Goal: Check status: Check status

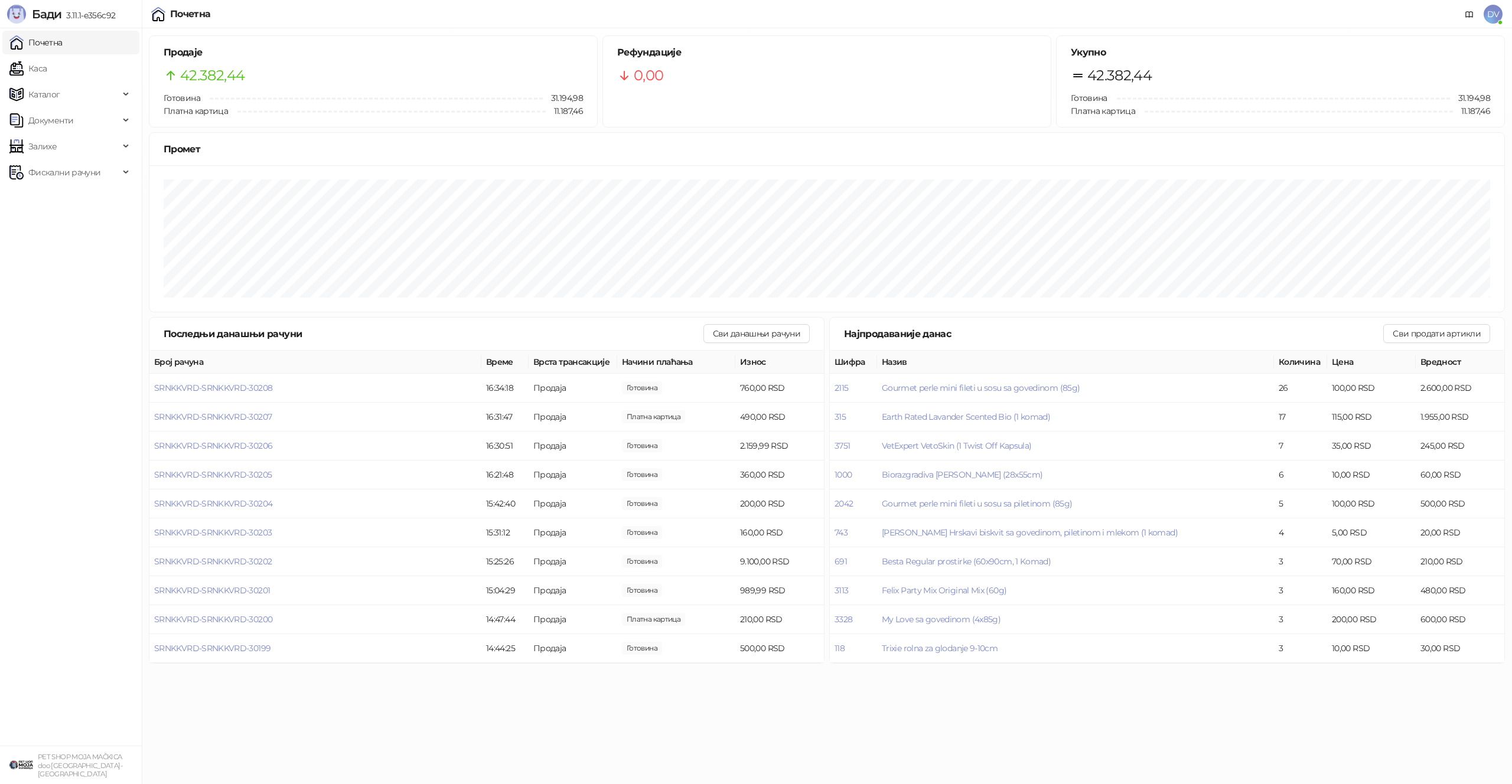
click at [56, 81] on ul "Почетна Каса Каталог Документи Залихе Фискални рачуни" at bounding box center [71, 386] width 142 height 717
click at [47, 75] on link "Каса" at bounding box center [28, 68] width 37 height 23
click at [62, 45] on link "Почетна" at bounding box center [35, 42] width 53 height 23
click at [47, 70] on link "Каса" at bounding box center [28, 68] width 37 height 23
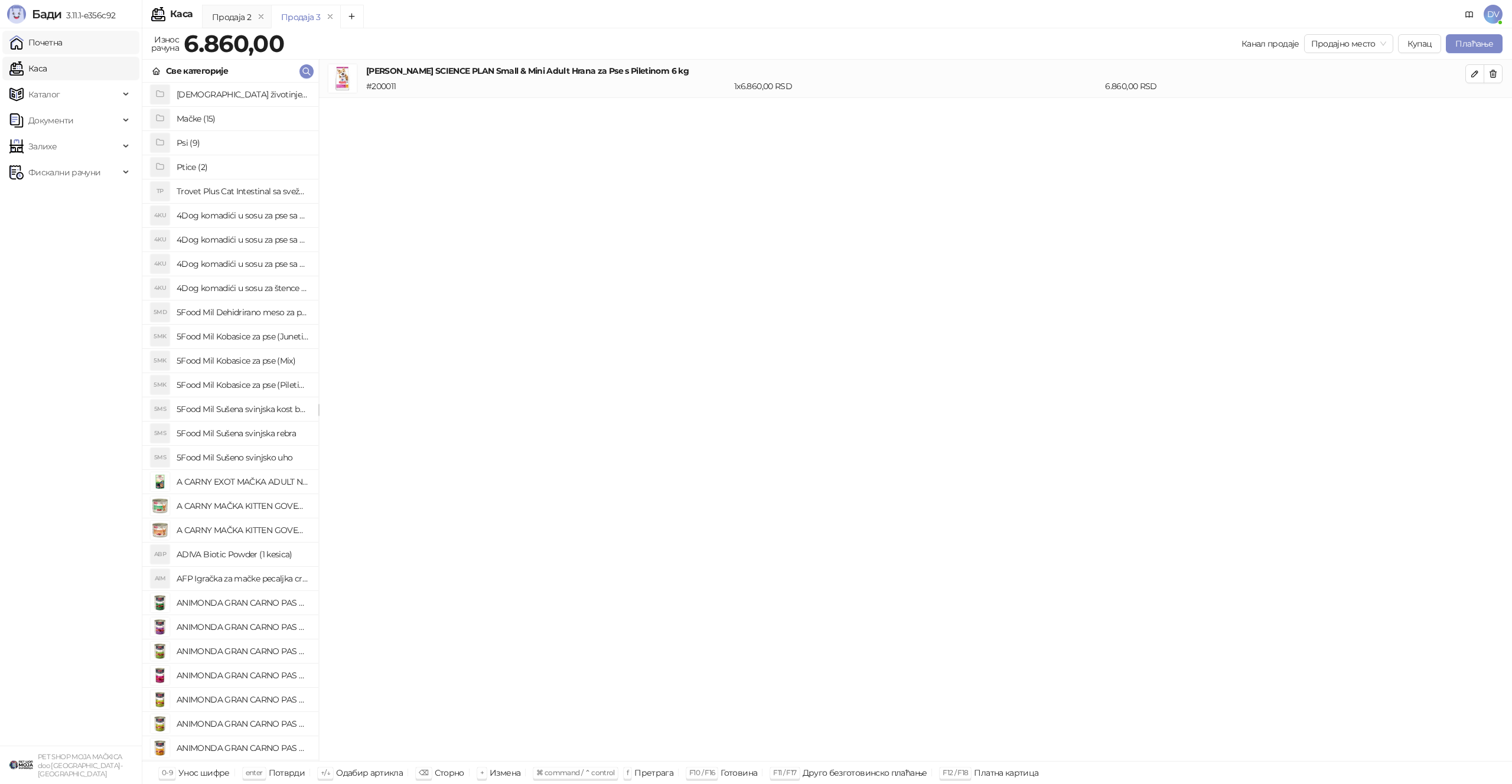
click at [62, 44] on link "Почетна" at bounding box center [35, 42] width 53 height 23
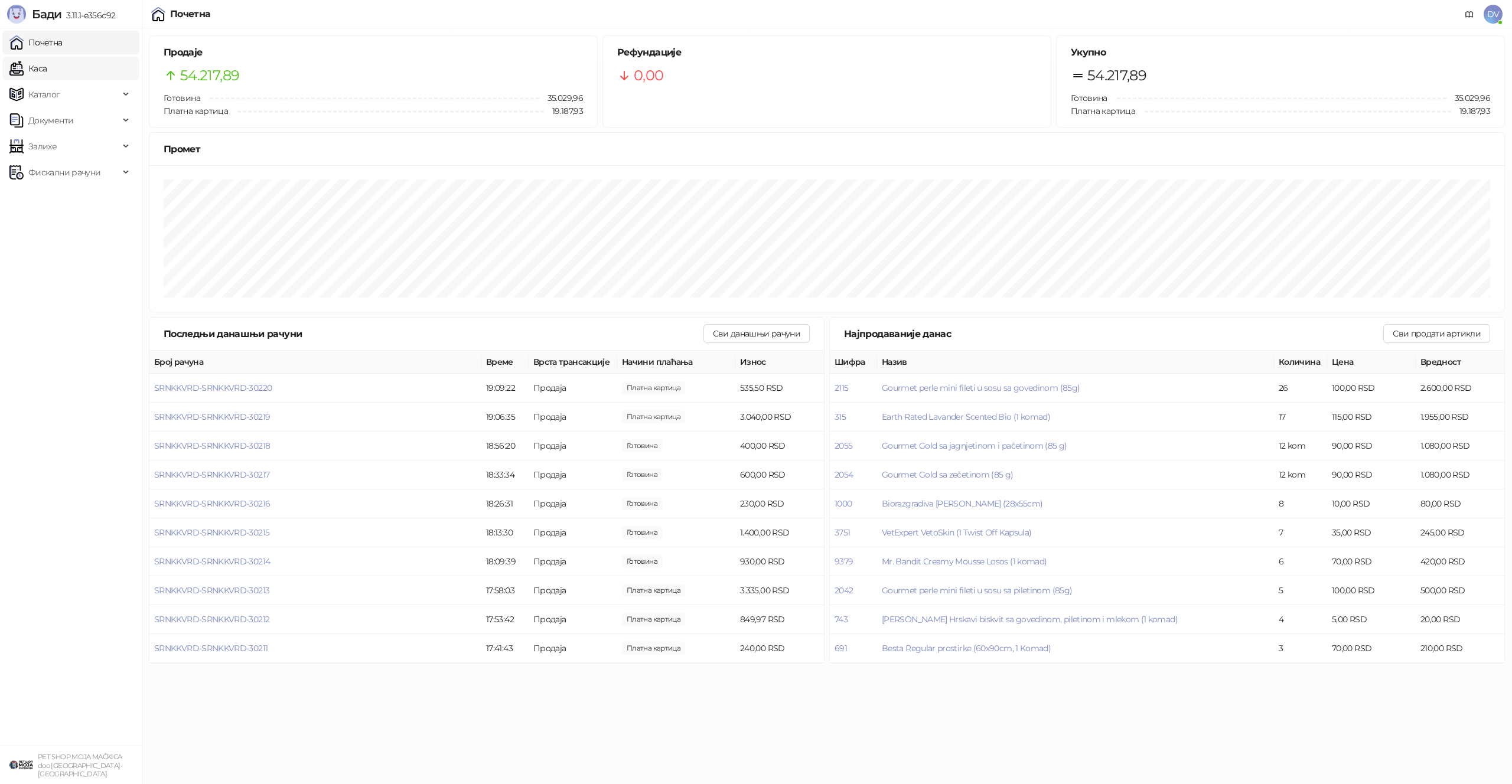
click at [47, 58] on link "Каса" at bounding box center [28, 68] width 37 height 23
click at [62, 39] on link "Почетна" at bounding box center [35, 42] width 53 height 23
click at [250, 440] on td "SRNKKVRD-SRNKKVRD-30225" at bounding box center [315, 446] width 332 height 29
click at [249, 440] on td "SRNKKVRD-SRNKKVRD-30225" at bounding box center [315, 446] width 332 height 29
click at [255, 444] on span "SRNKKVRD-SRNKKVRD-30225" at bounding box center [212, 445] width 117 height 10
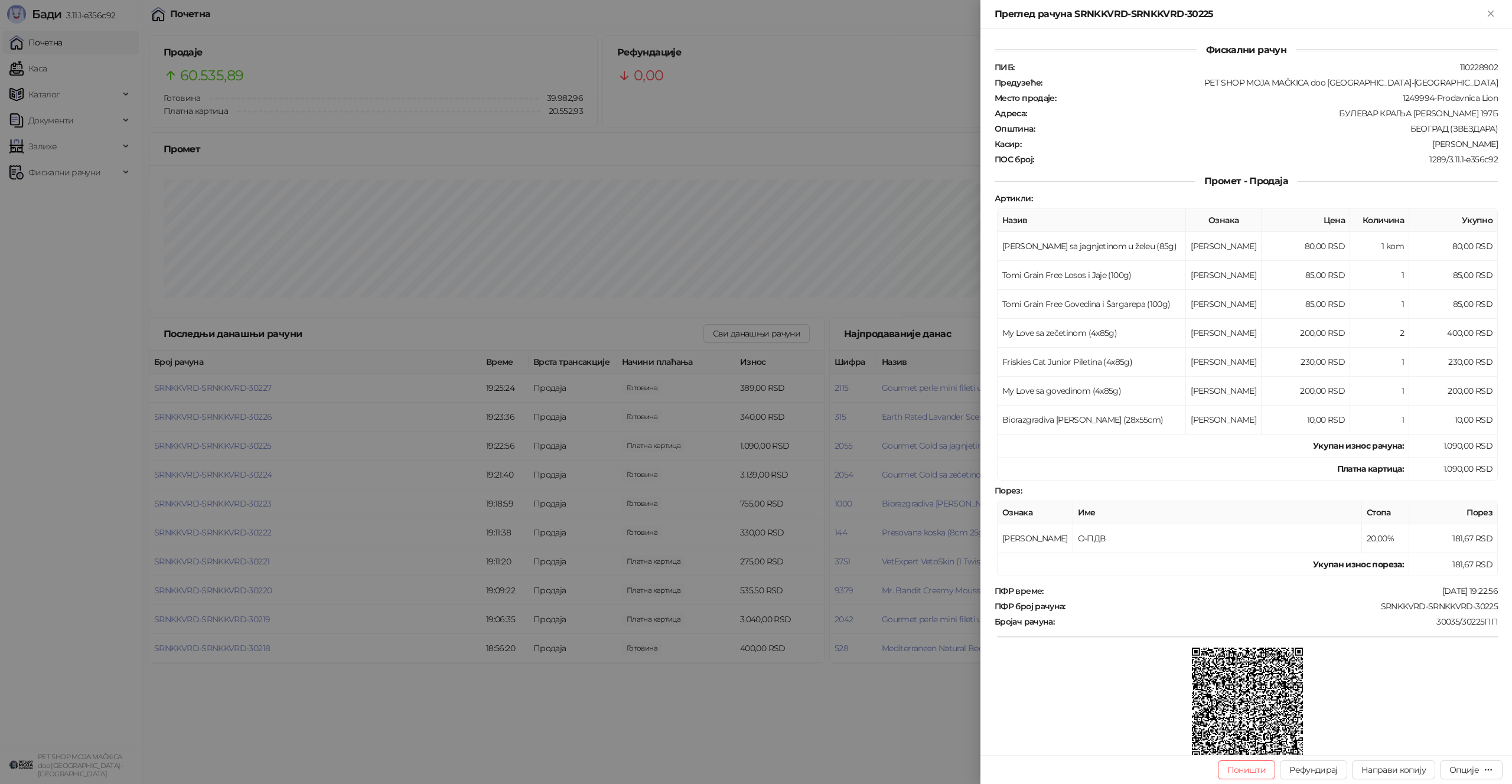
click at [255, 443] on div at bounding box center [756, 392] width 1512 height 784
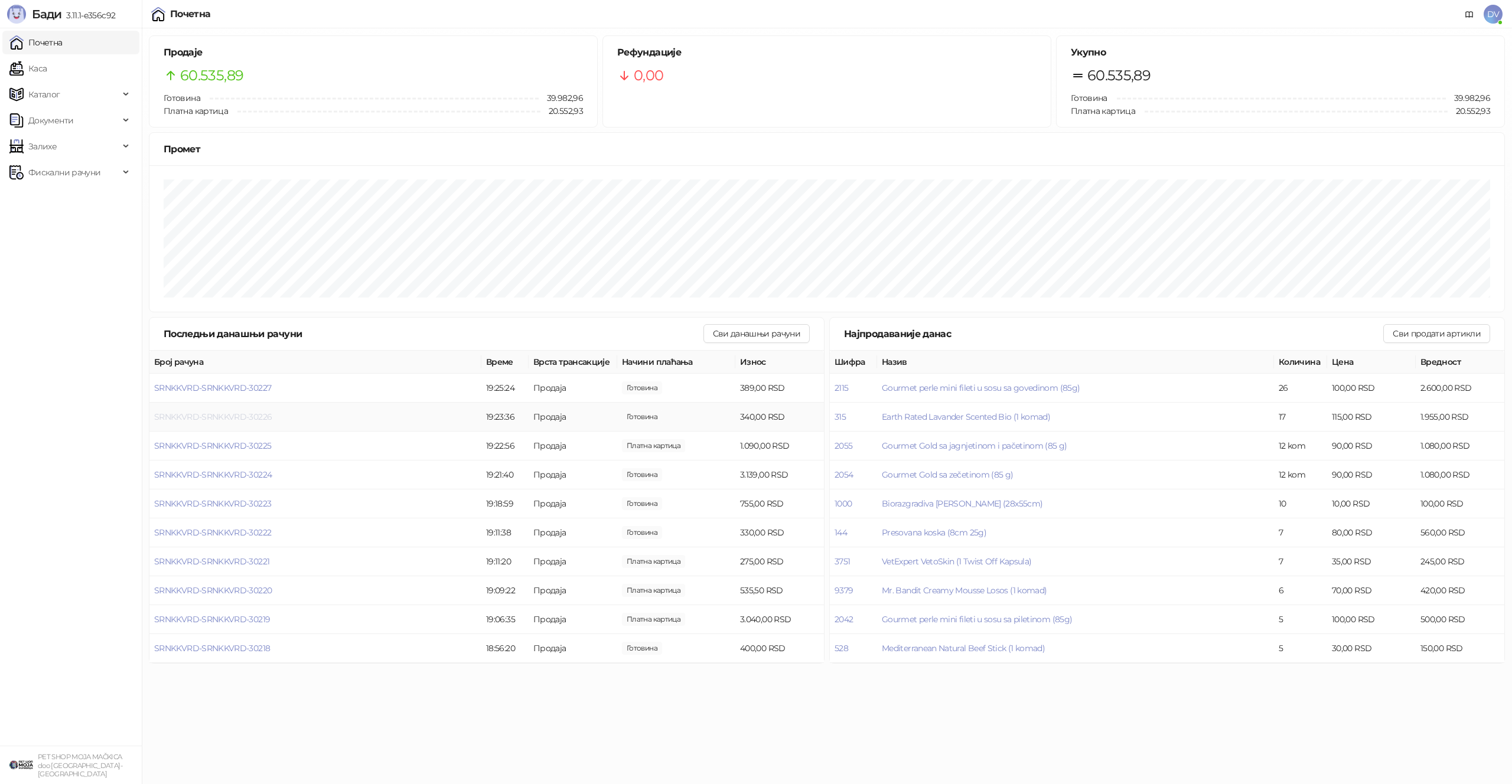
click at [234, 417] on span "SRNKKVRD-SRNKKVRD-30226" at bounding box center [213, 416] width 118 height 10
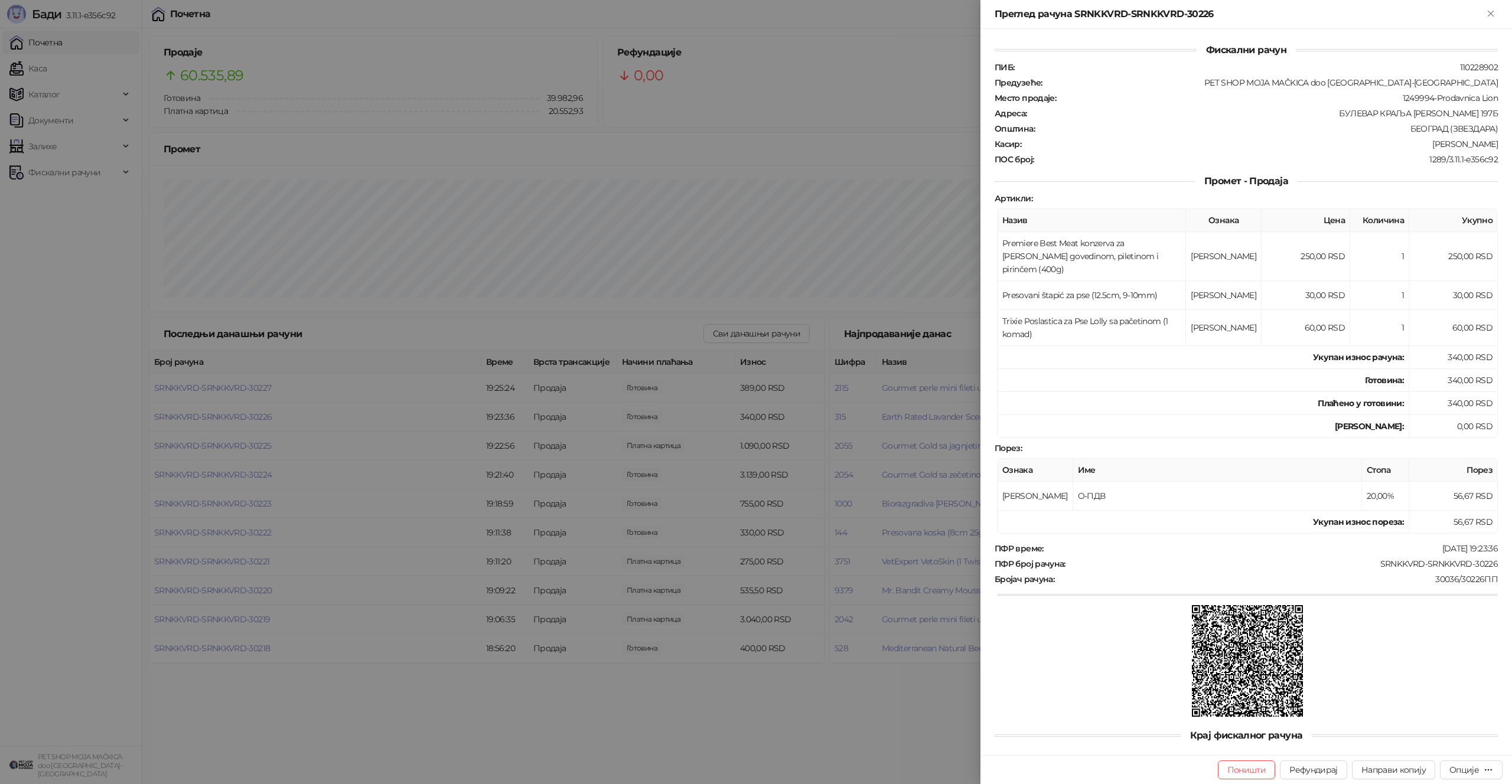
click at [234, 417] on div at bounding box center [756, 392] width 1512 height 784
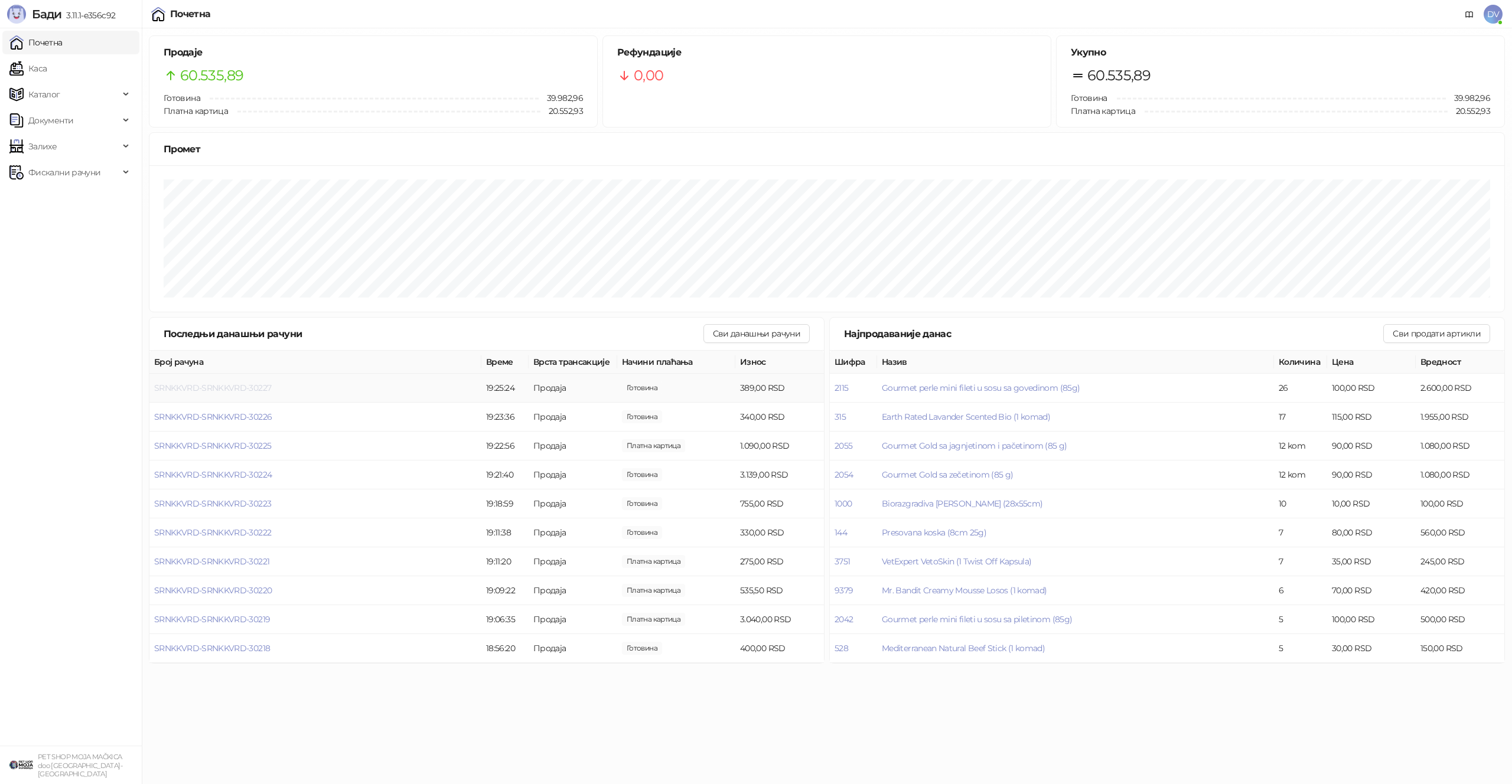
click at [250, 389] on span "SRNKKVRD-SRNKKVRD-30227" at bounding box center [212, 387] width 117 height 10
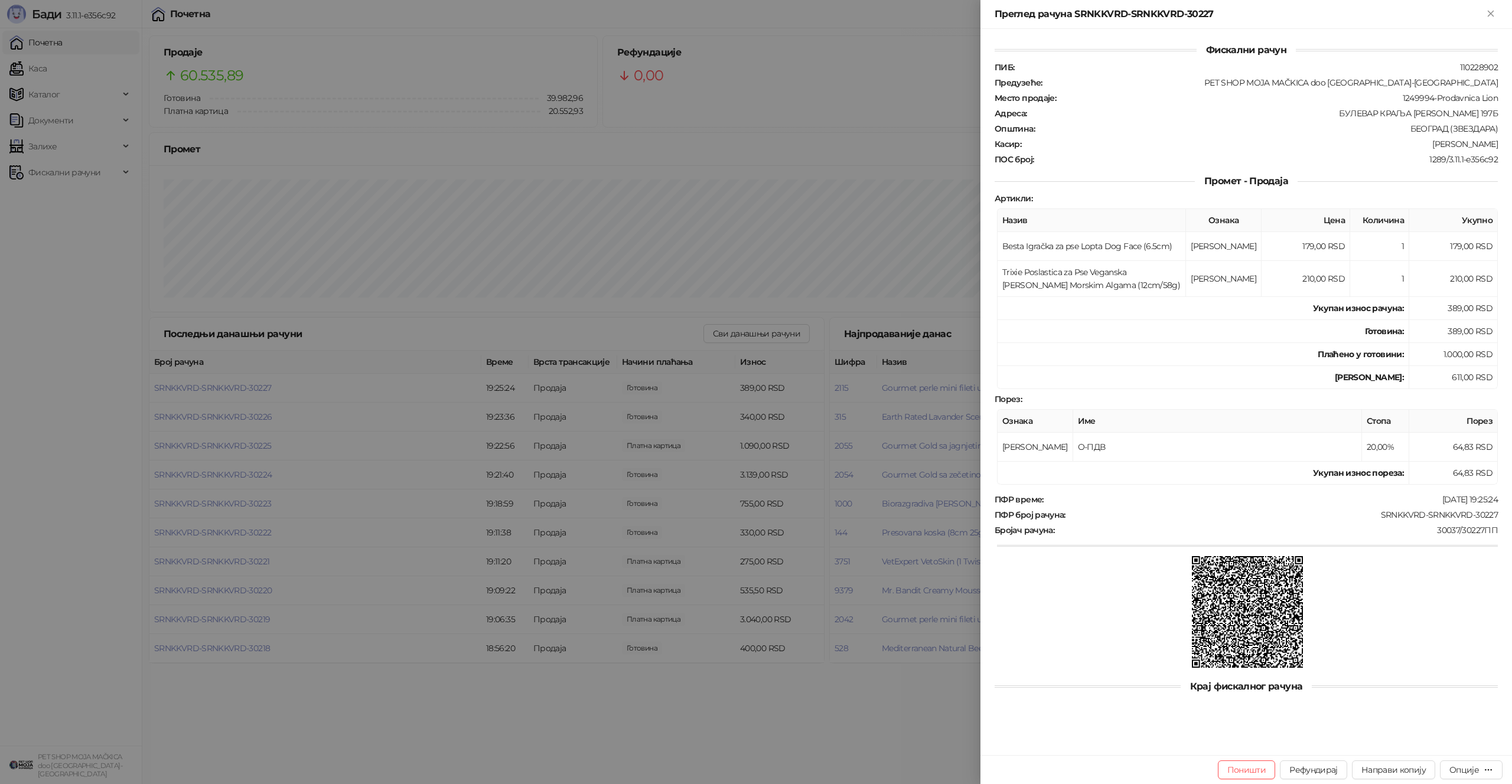
click at [250, 389] on div at bounding box center [756, 392] width 1512 height 784
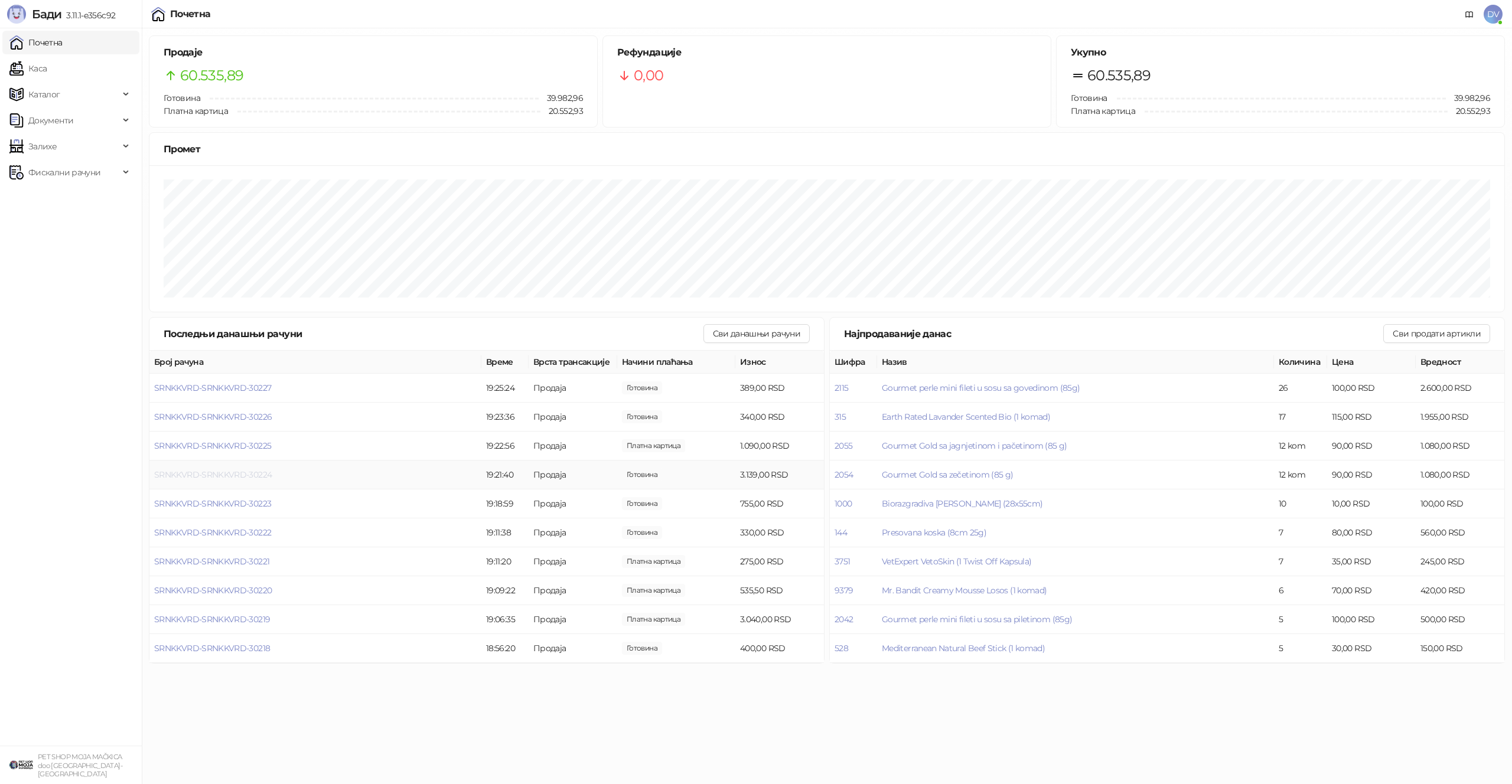
click at [249, 476] on span "SRNKKVRD-SRNKKVRD-30224" at bounding box center [213, 474] width 118 height 10
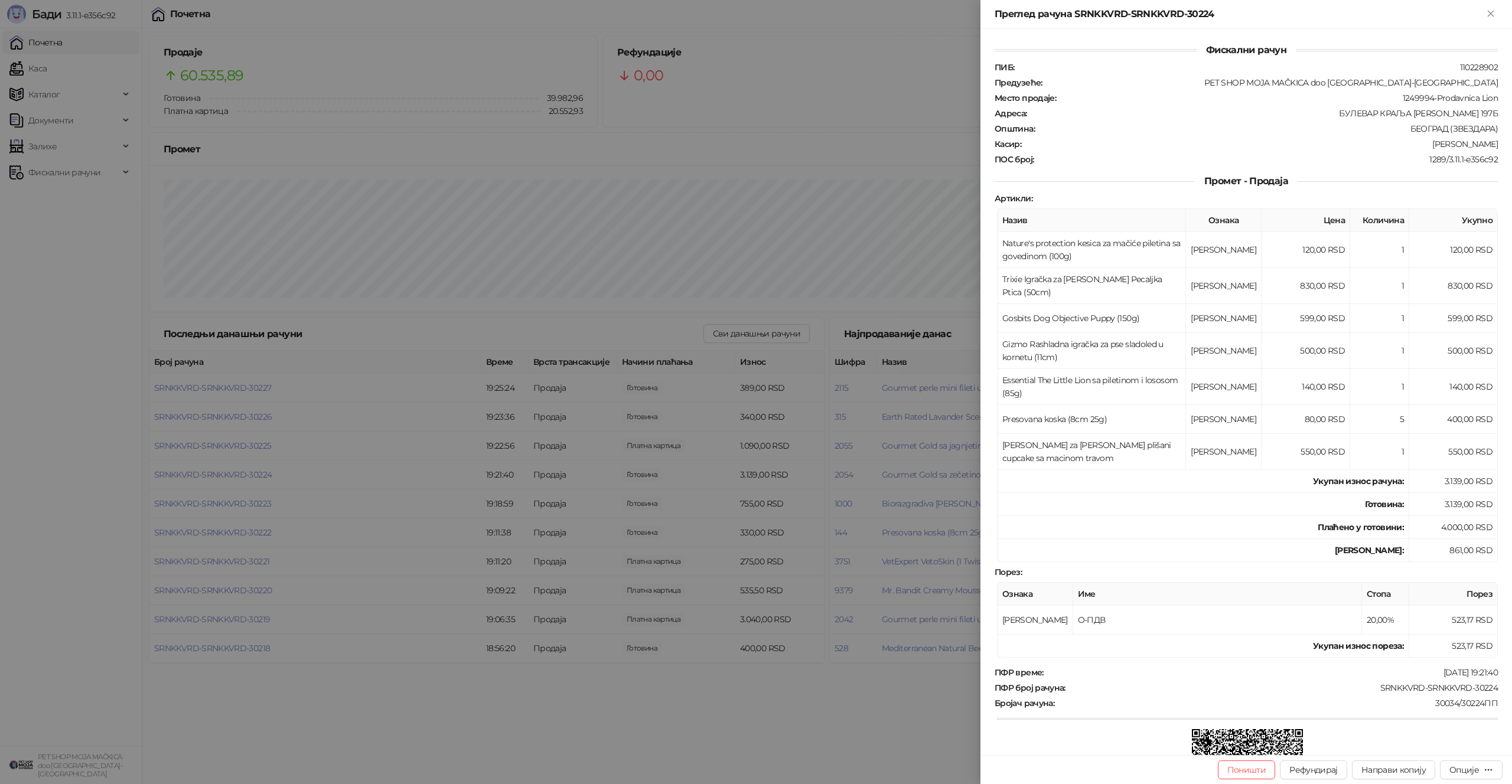
click at [66, 53] on div at bounding box center [756, 392] width 1512 height 784
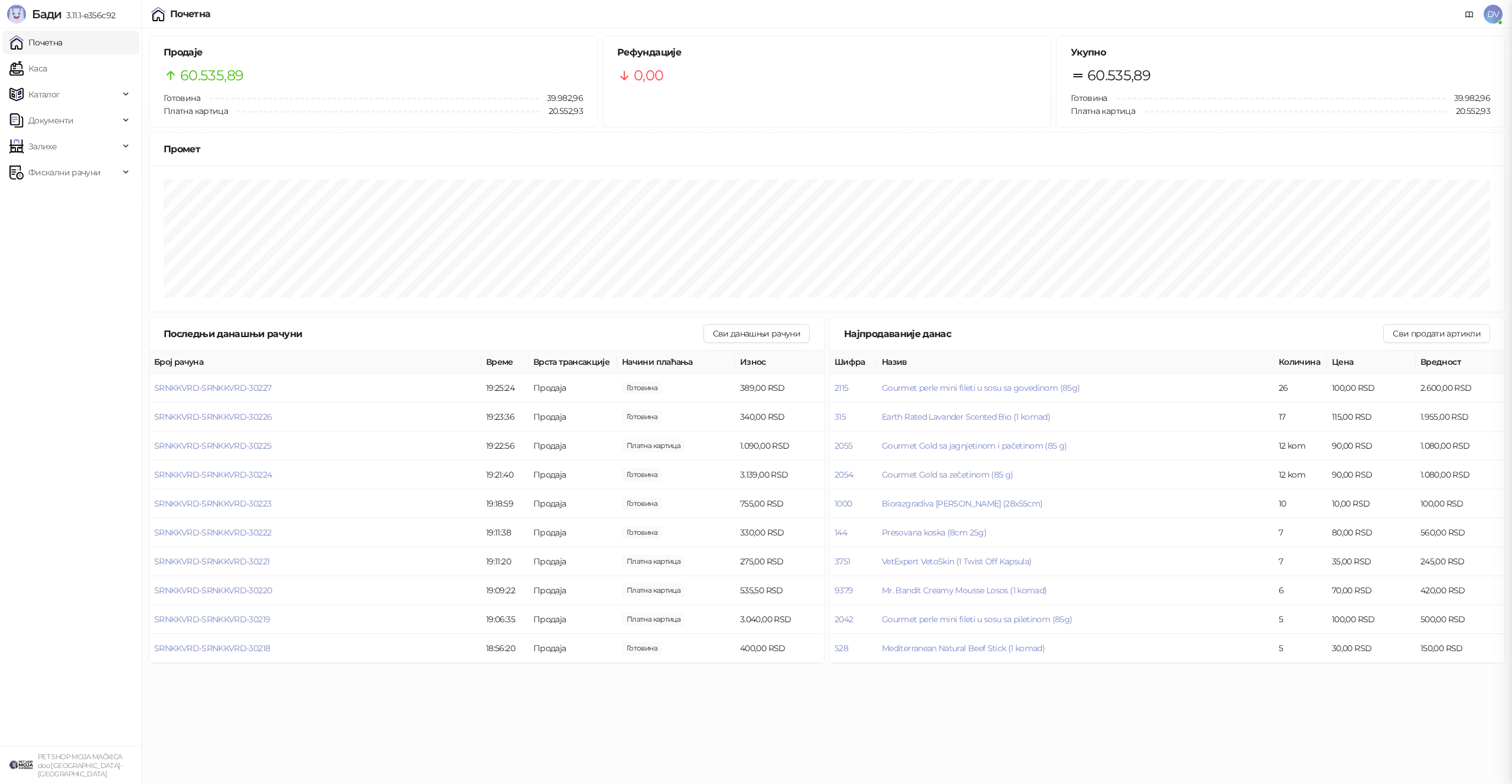
click at [63, 72] on div at bounding box center [756, 392] width 1512 height 784
click at [47, 62] on link "Каса" at bounding box center [28, 68] width 37 height 23
click at [62, 47] on link "Почетна" at bounding box center [35, 42] width 53 height 23
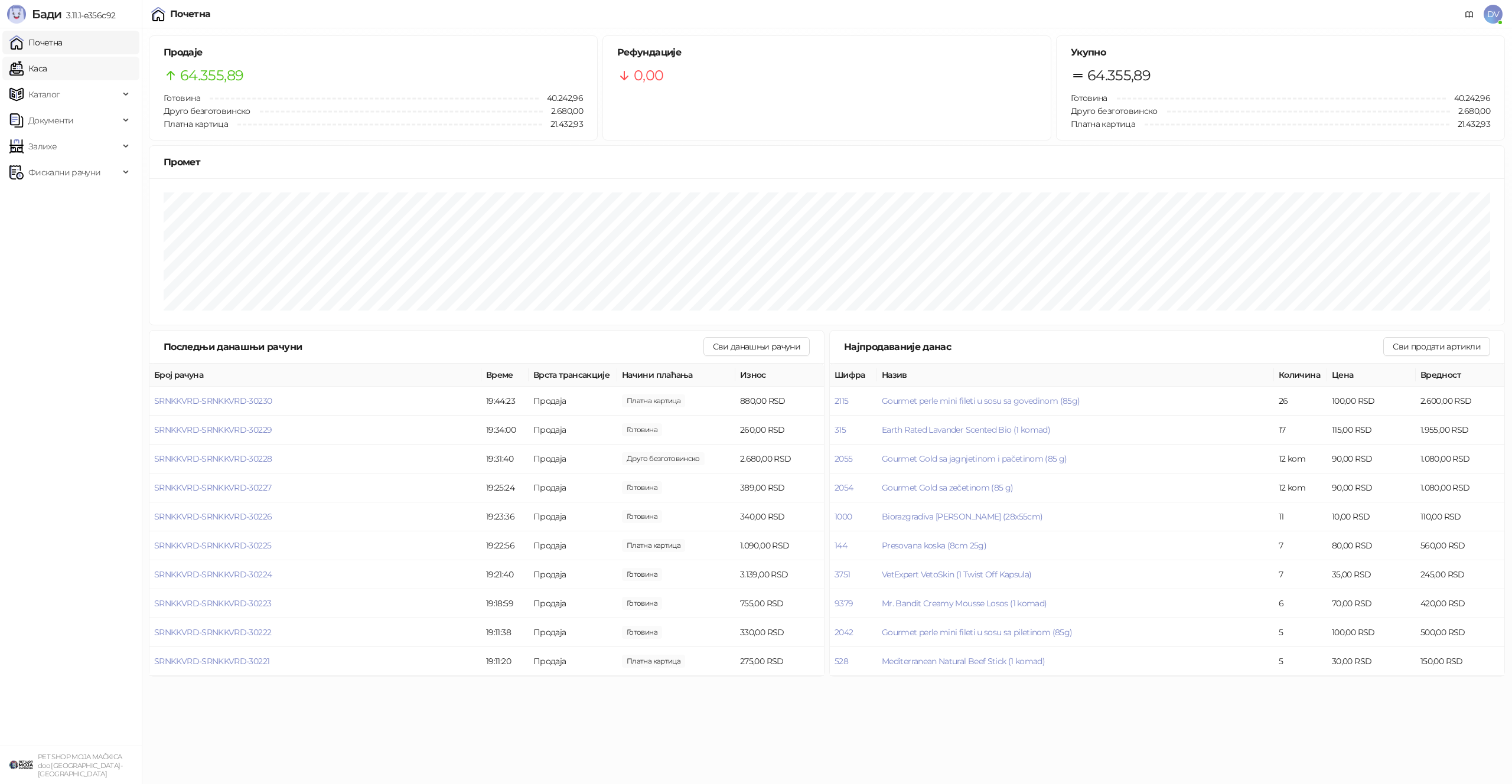
click at [47, 72] on link "Каса" at bounding box center [28, 68] width 37 height 23
click at [62, 45] on link "Почетна" at bounding box center [35, 42] width 53 height 23
click at [269, 460] on span "SRNKKVRD-SRNKKVRD-30228" at bounding box center [213, 458] width 118 height 10
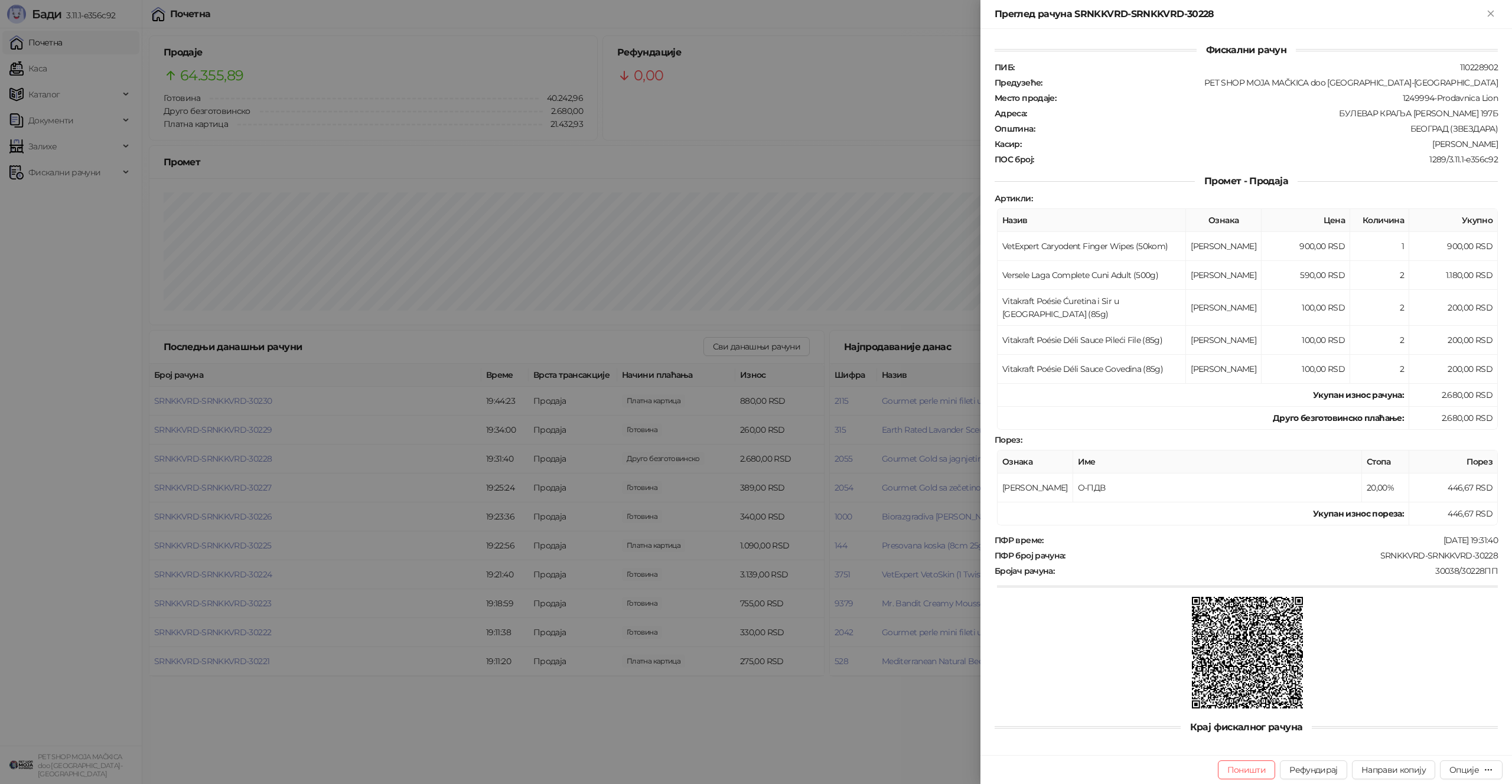
click at [408, 447] on div at bounding box center [756, 392] width 1512 height 784
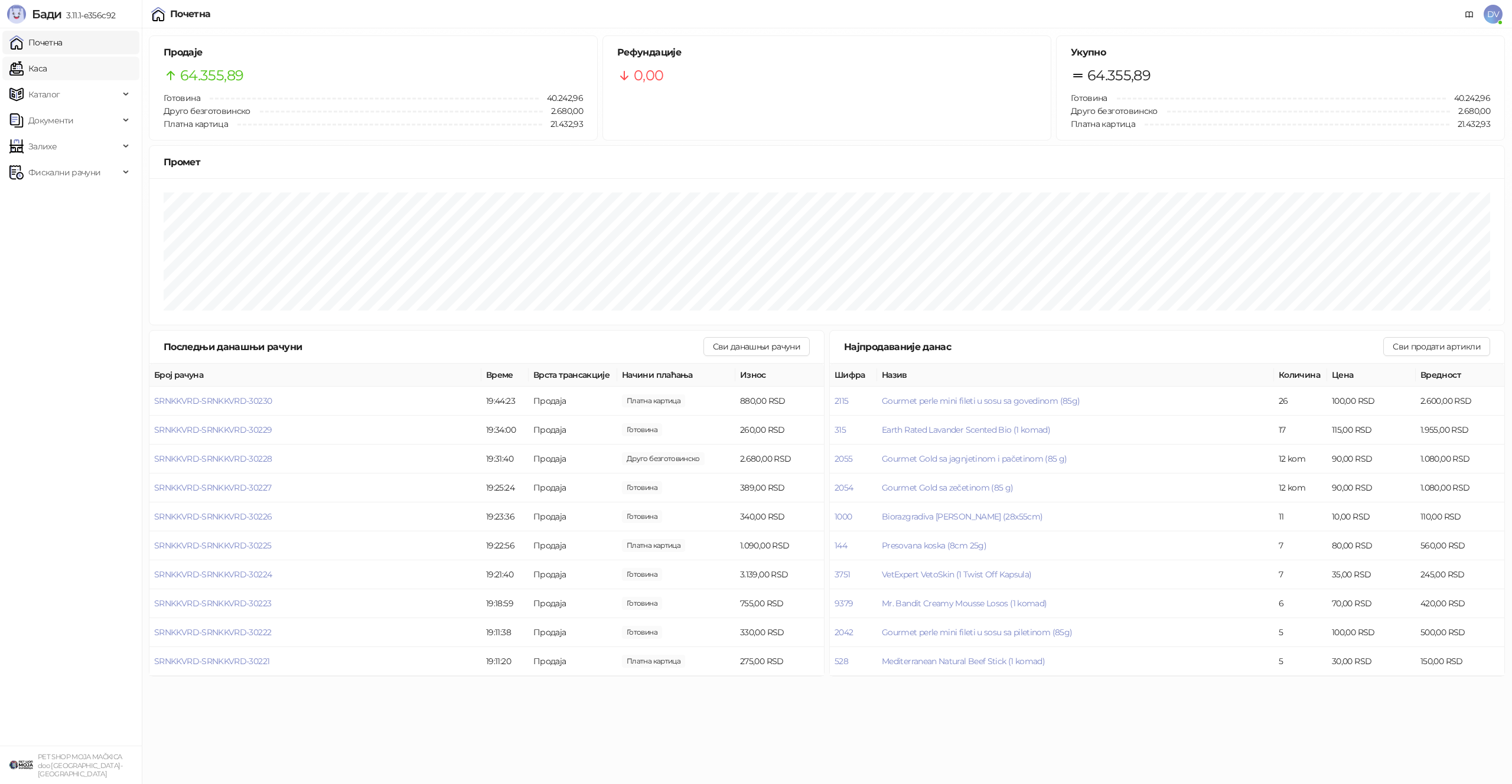
click at [47, 71] on link "Каса" at bounding box center [28, 68] width 37 height 23
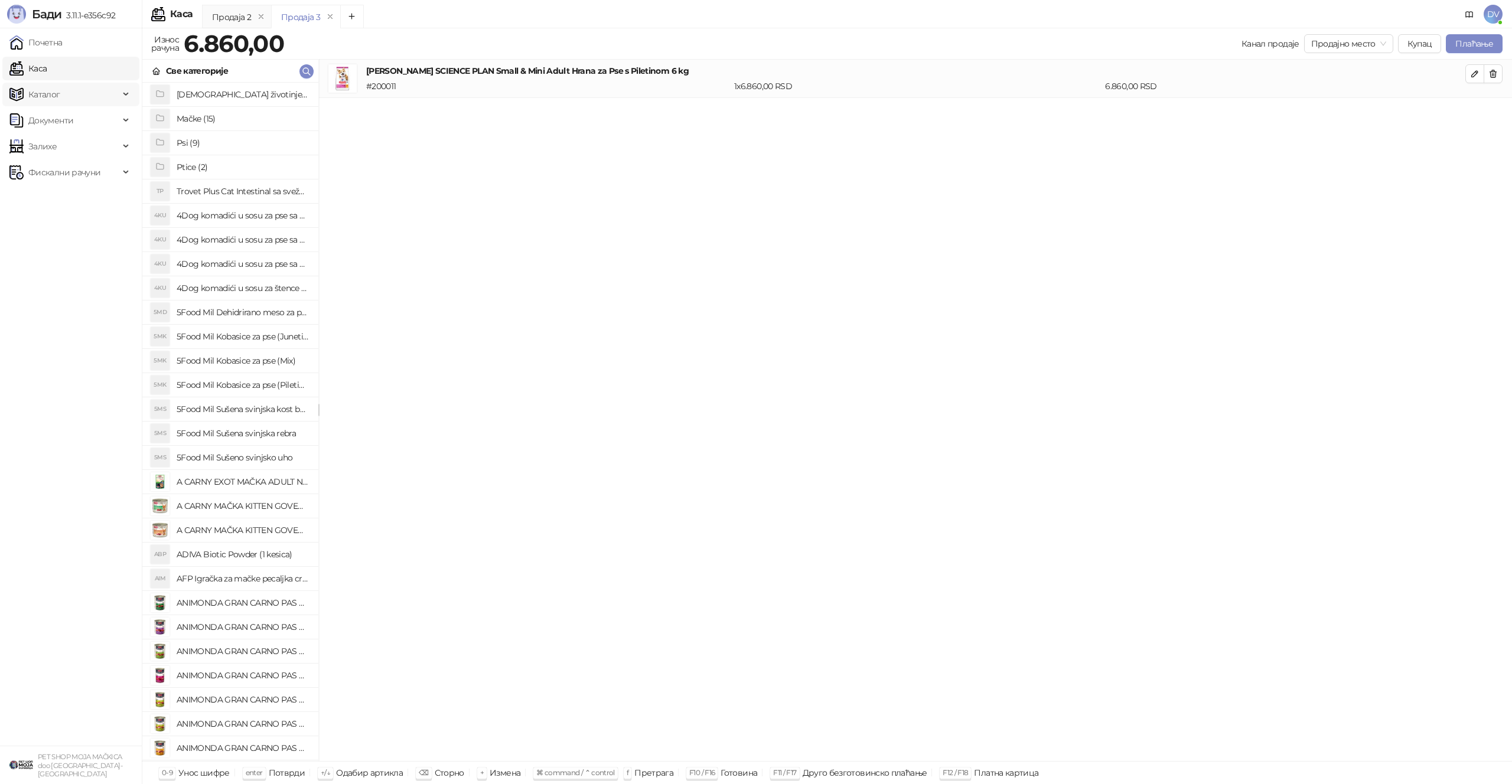
click at [78, 89] on span "Каталог" at bounding box center [64, 94] width 110 height 23
click at [68, 174] on link "Артикли" at bounding box center [41, 172] width 54 height 23
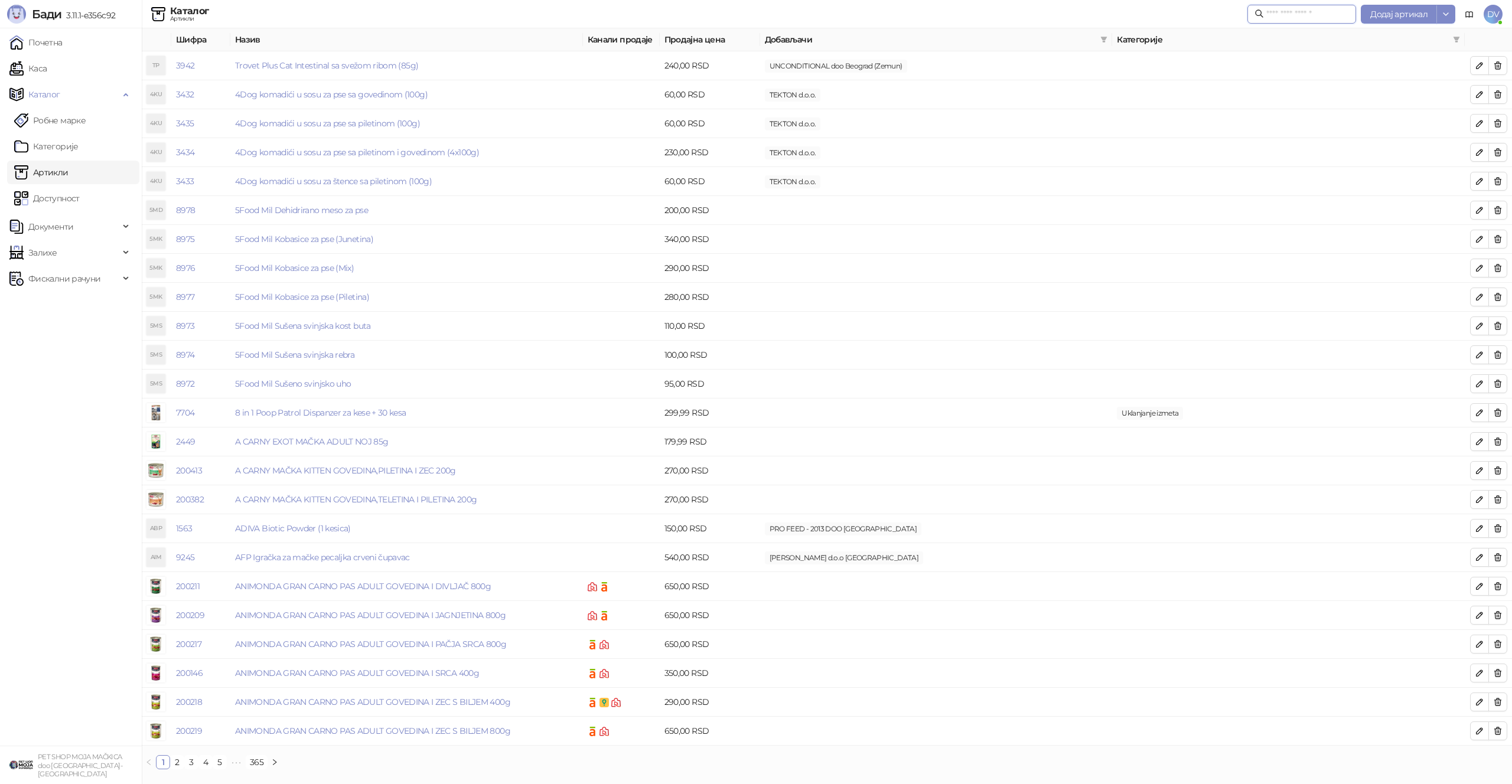
click at [1279, 17] on input "text" at bounding box center [1308, 14] width 83 height 13
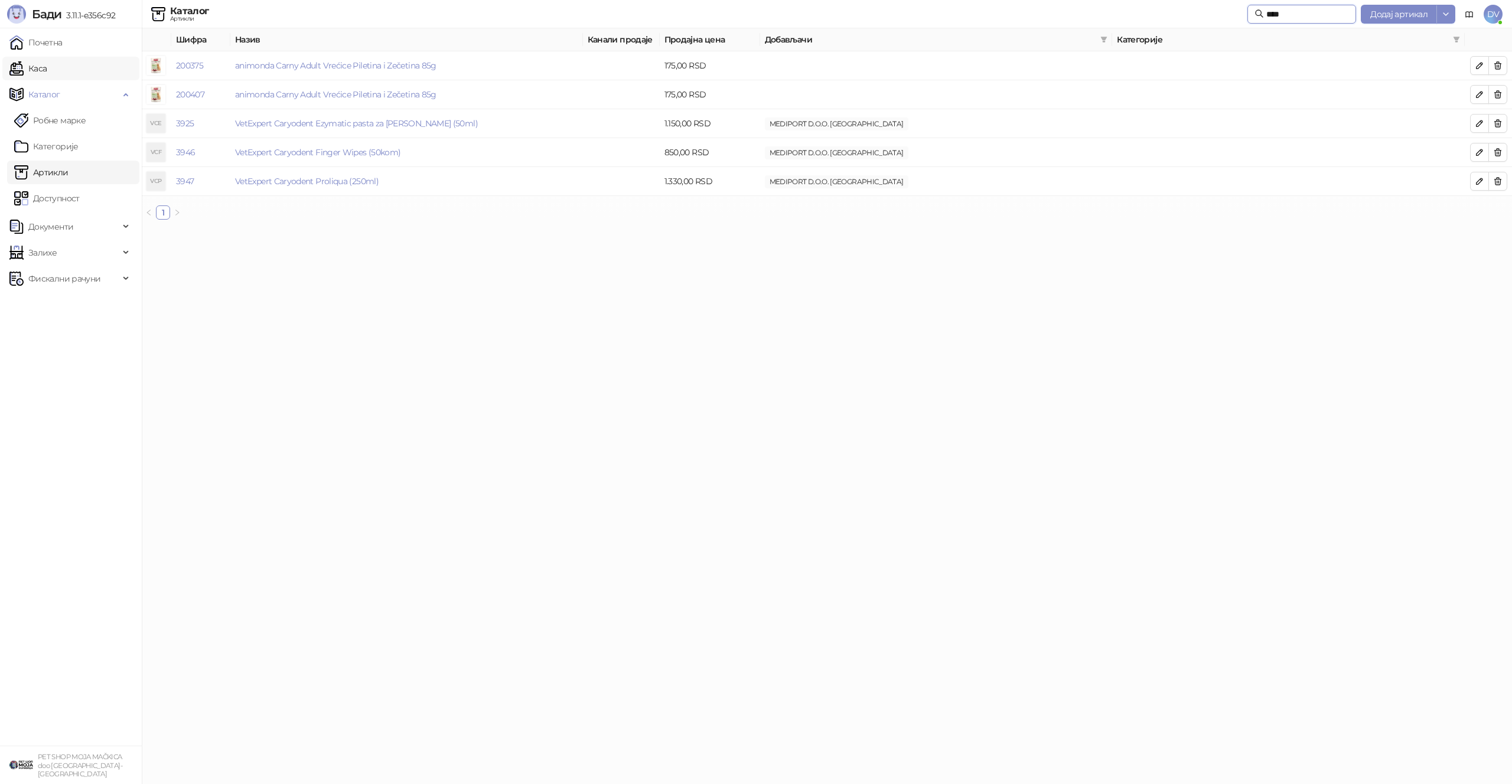
type input "****"
click at [47, 61] on link "Каса" at bounding box center [28, 68] width 37 height 23
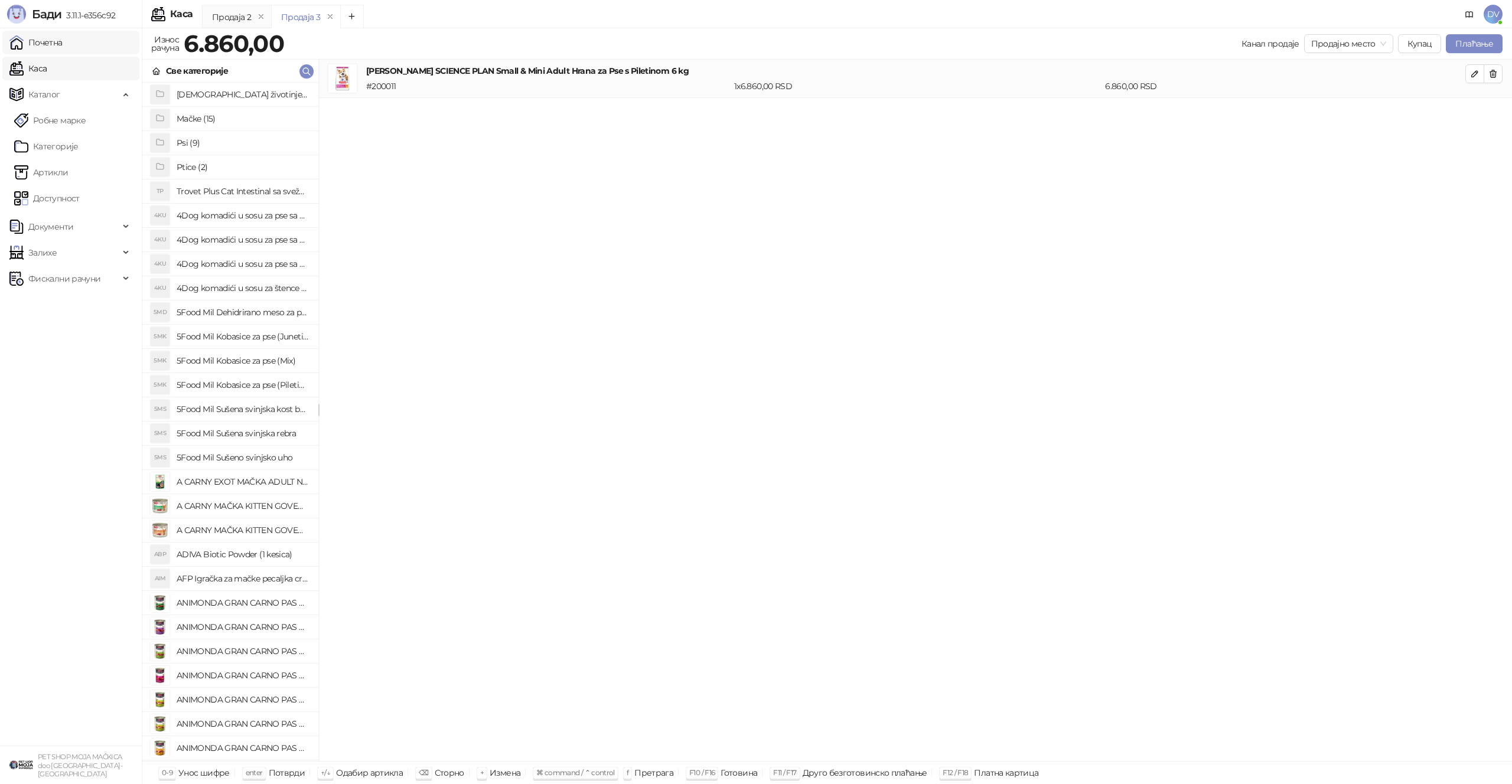
click at [62, 46] on link "Почетна" at bounding box center [35, 42] width 53 height 23
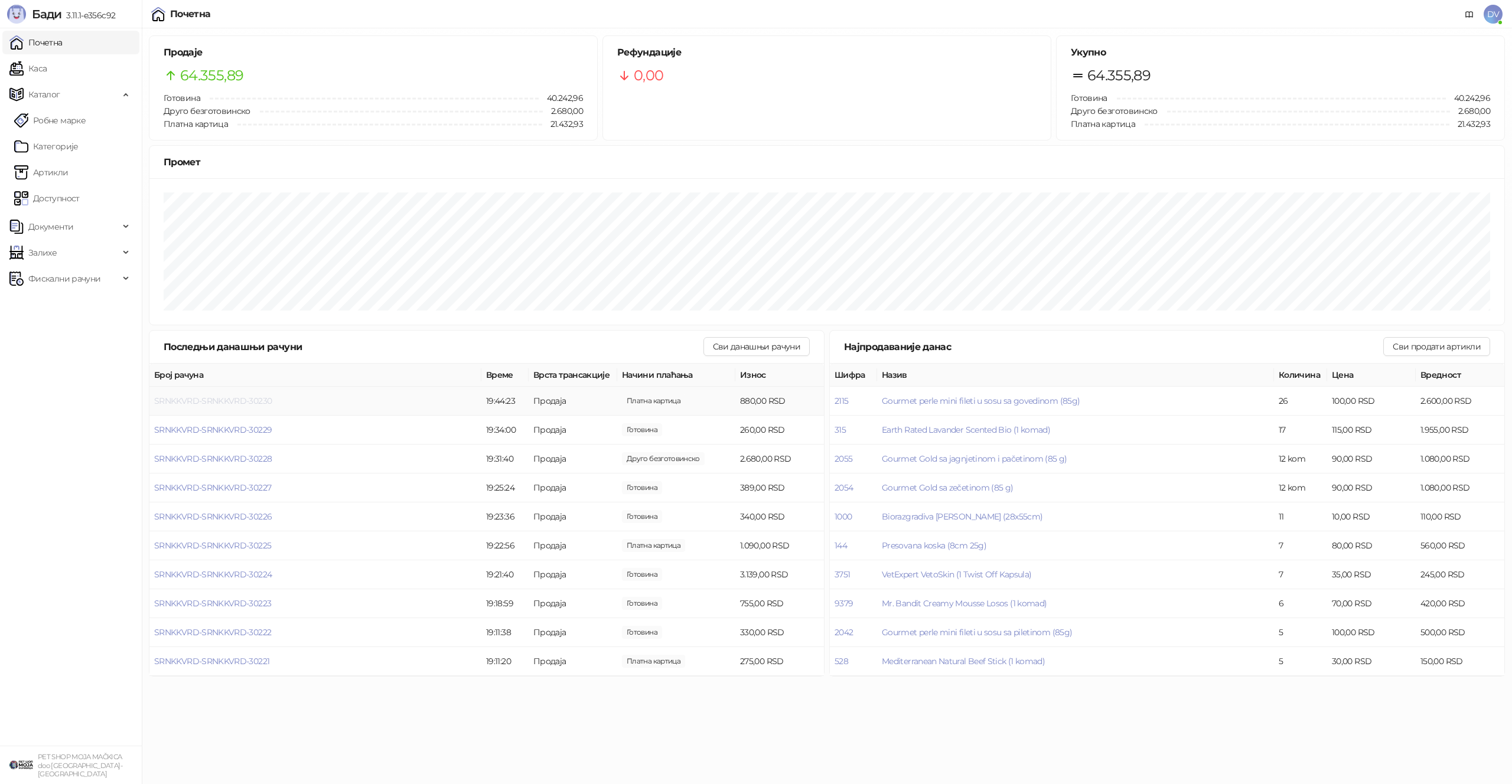
click at [232, 395] on span "SRNKKVRD-SRNKKVRD-30230" at bounding box center [213, 400] width 118 height 10
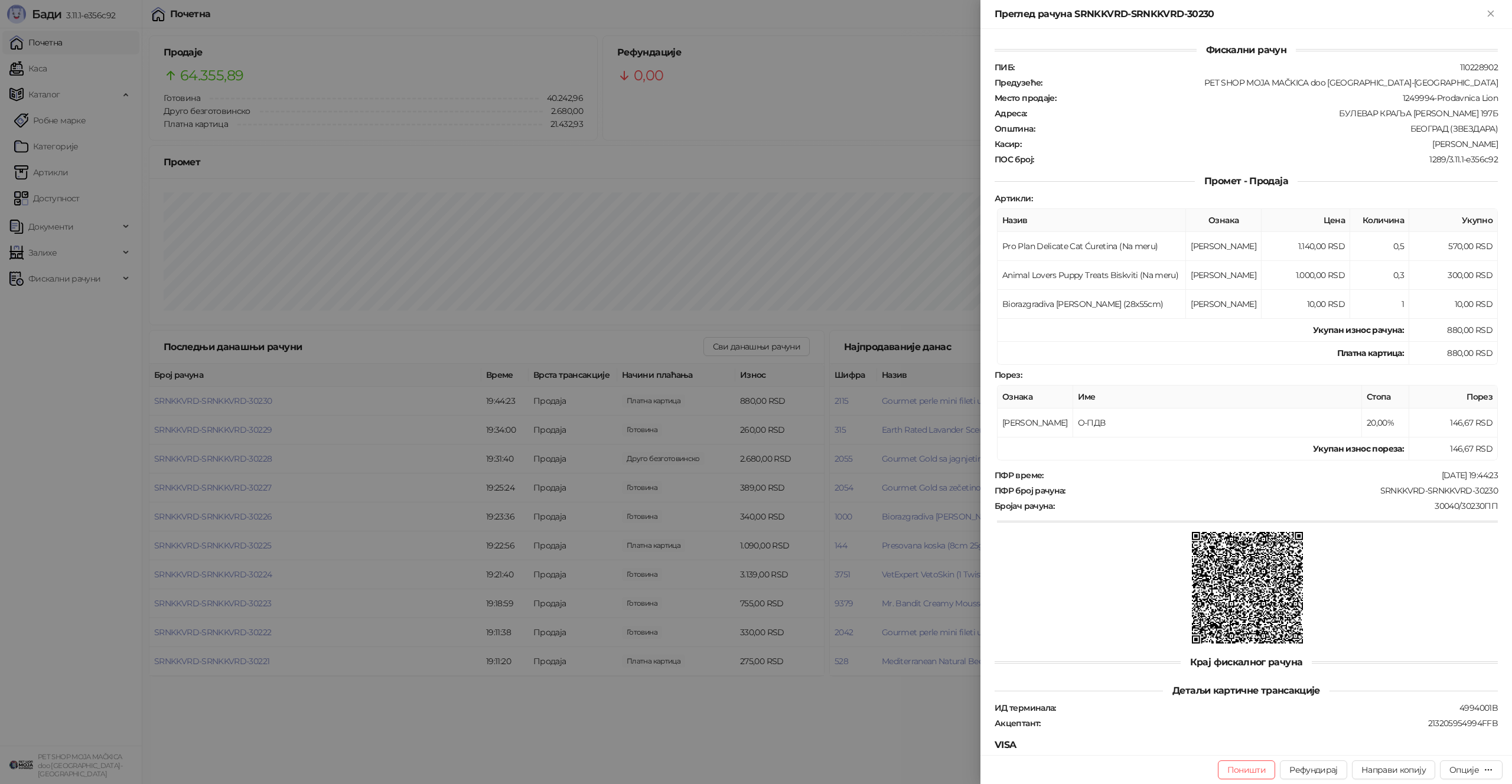
click at [234, 398] on div at bounding box center [756, 392] width 1512 height 784
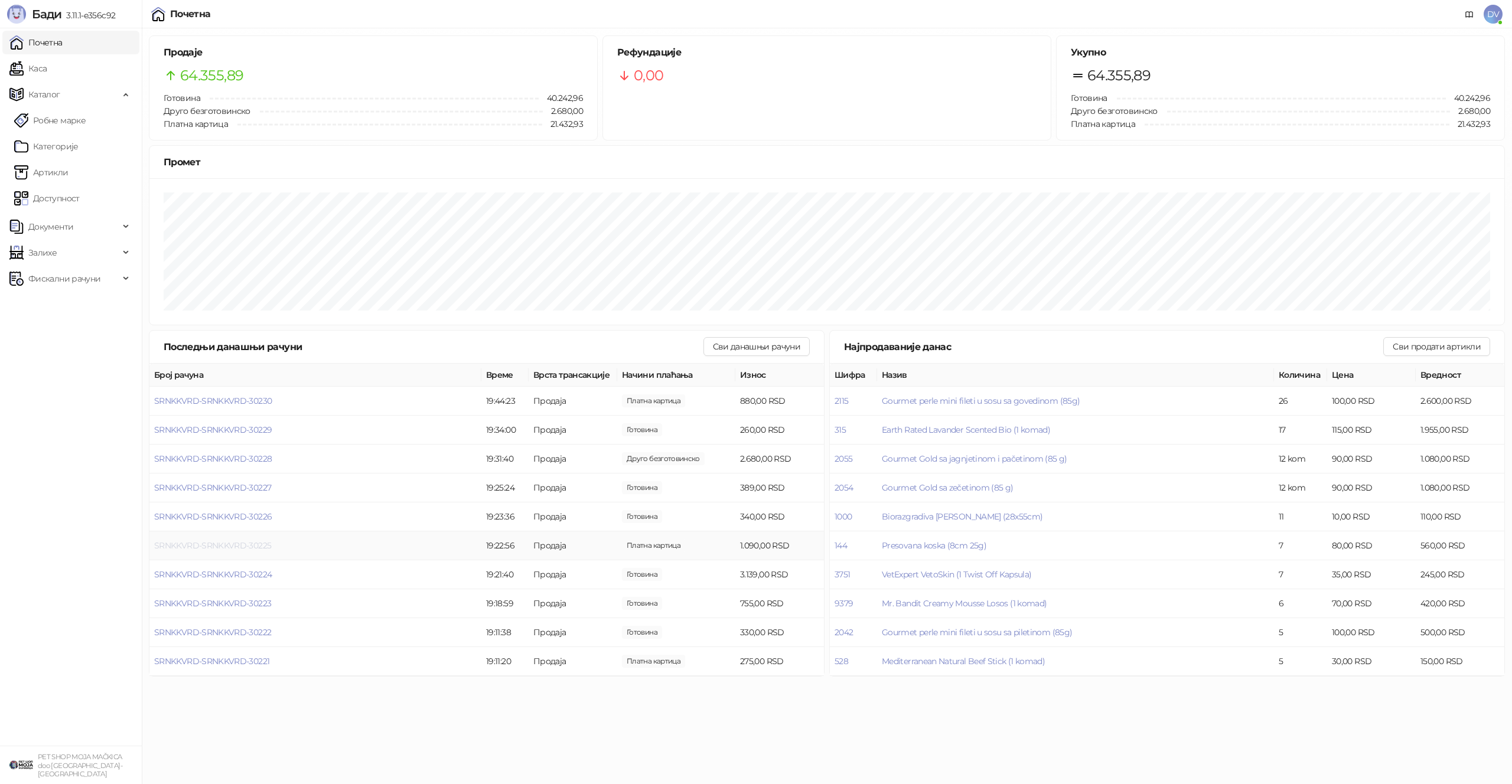
click at [269, 548] on span "SRNKKVRD-SRNKKVRD-30225" at bounding box center [212, 544] width 117 height 10
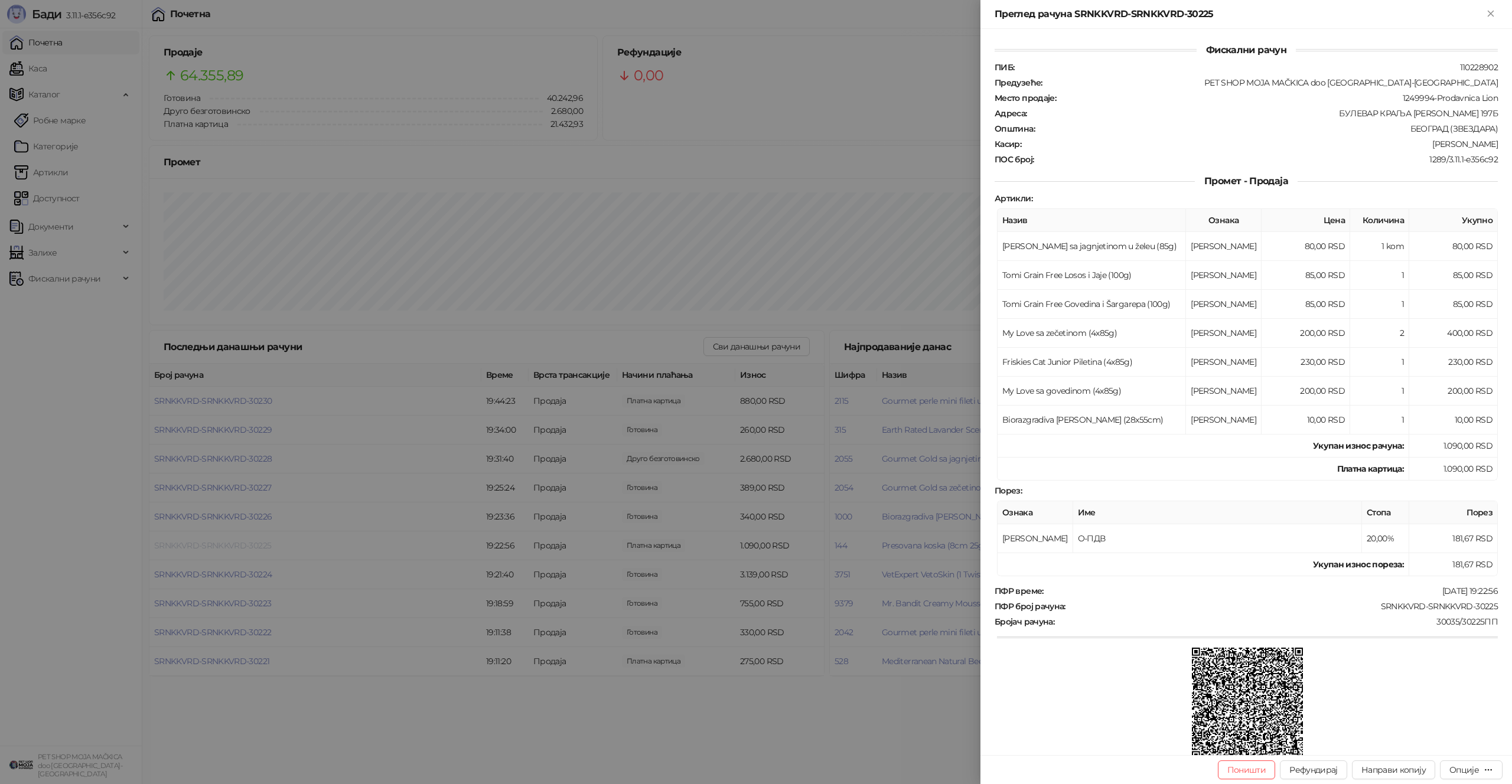
click at [269, 548] on div at bounding box center [756, 392] width 1512 height 784
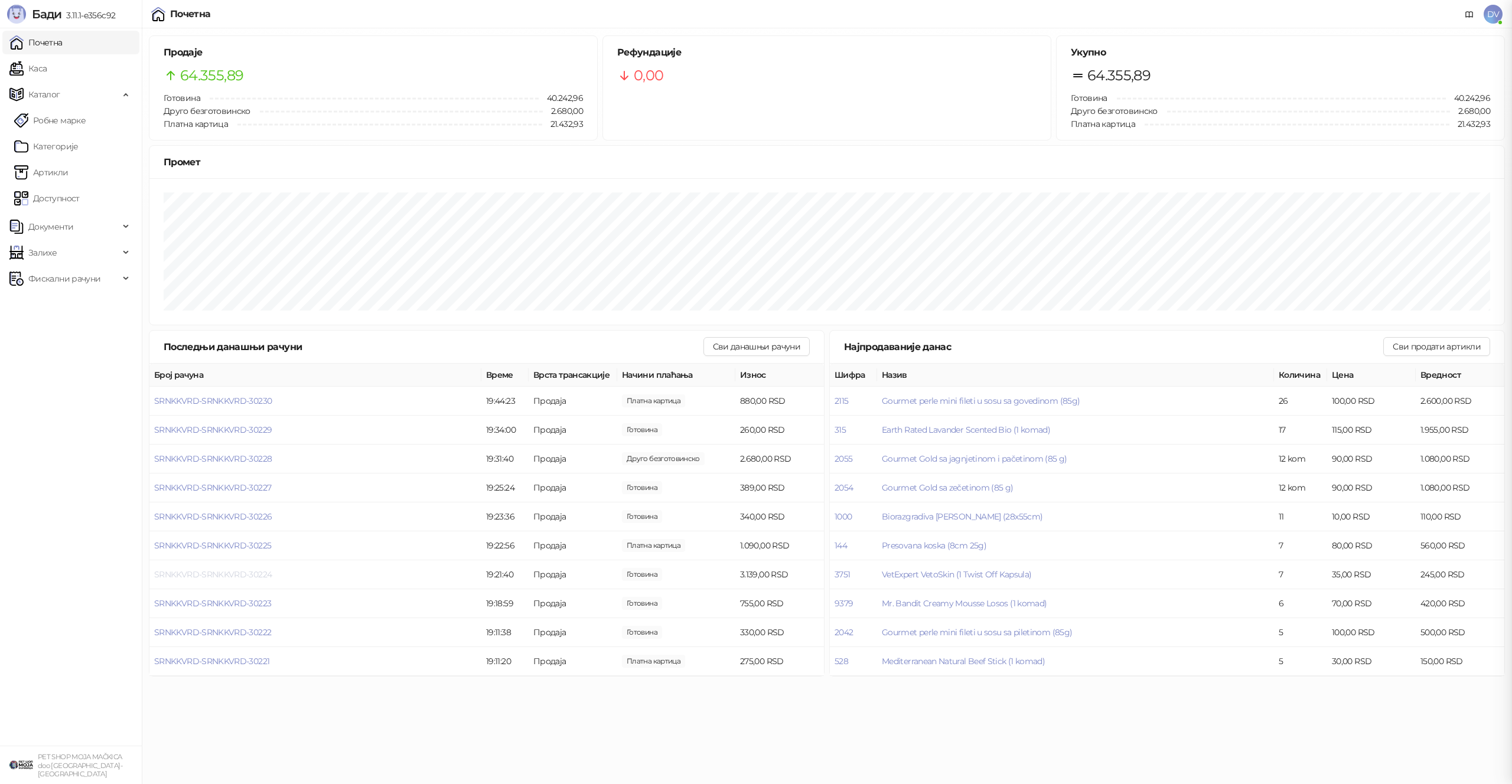
click at [263, 572] on span "SRNKKVRD-SRNKKVRD-30224" at bounding box center [213, 574] width 118 height 10
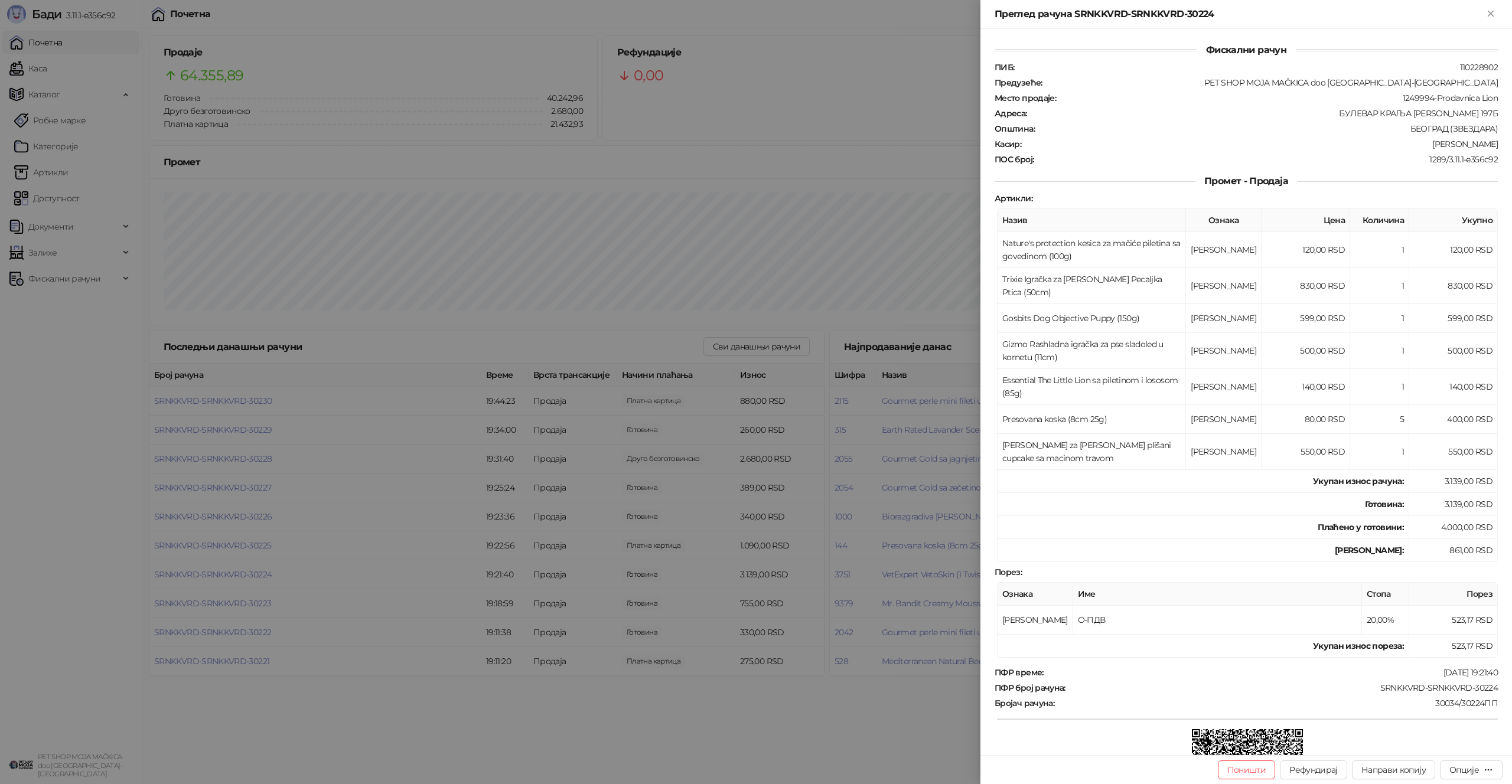
click at [263, 572] on div at bounding box center [756, 392] width 1512 height 784
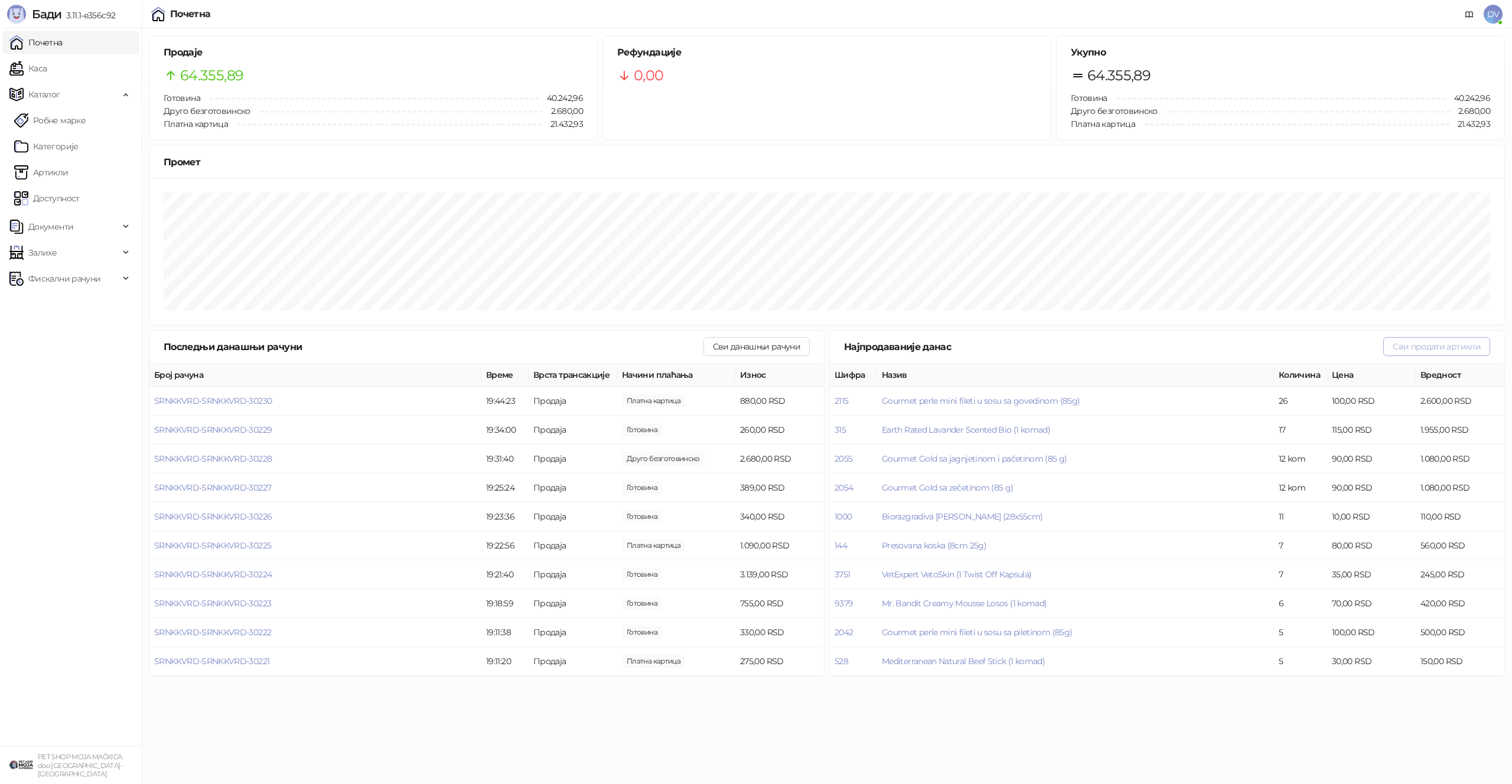
click at [1428, 353] on button "Сви продати артикли" at bounding box center [1436, 347] width 107 height 19
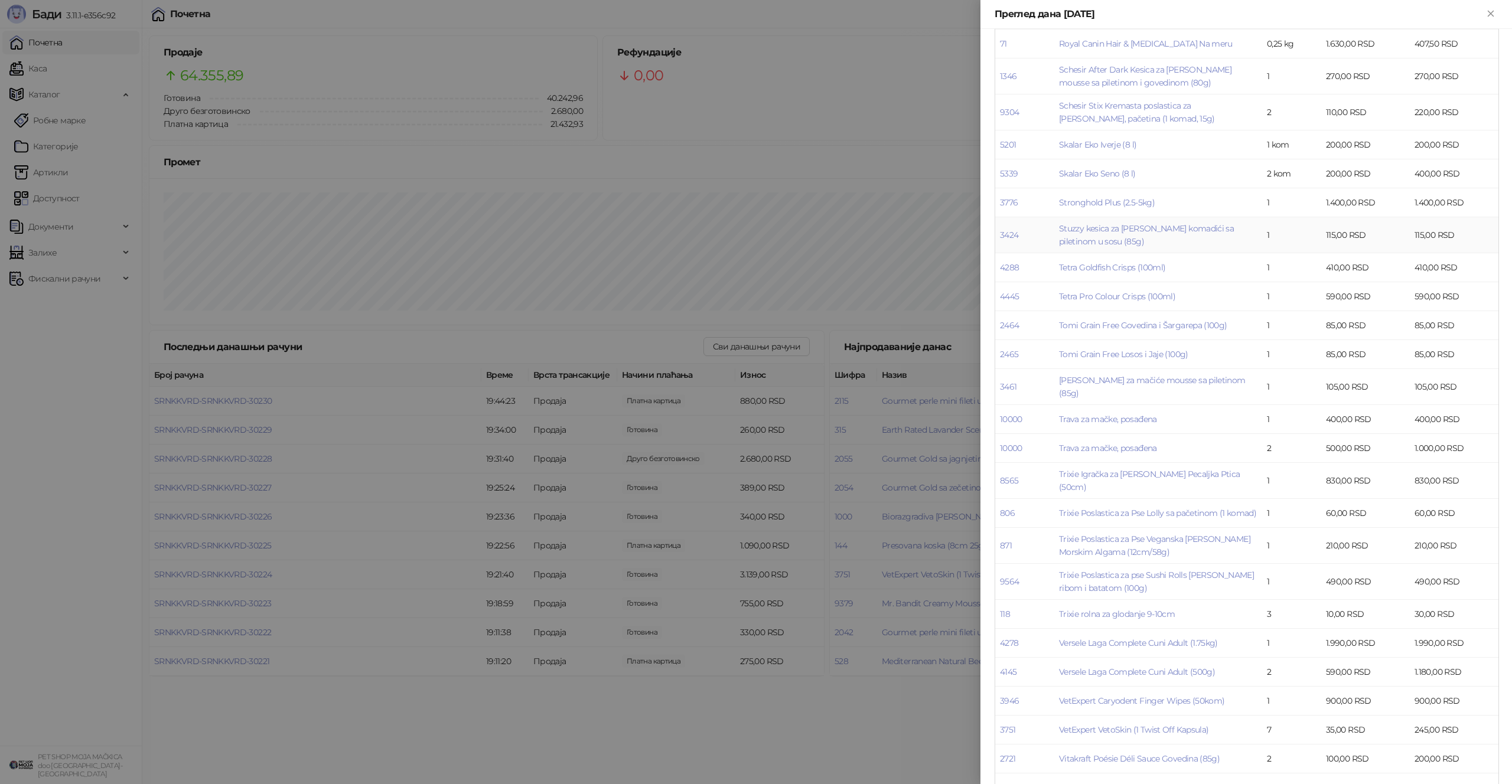
scroll to position [3185, 0]
click at [747, 420] on div at bounding box center [756, 392] width 1512 height 784
